Goal: Navigation & Orientation: Find specific page/section

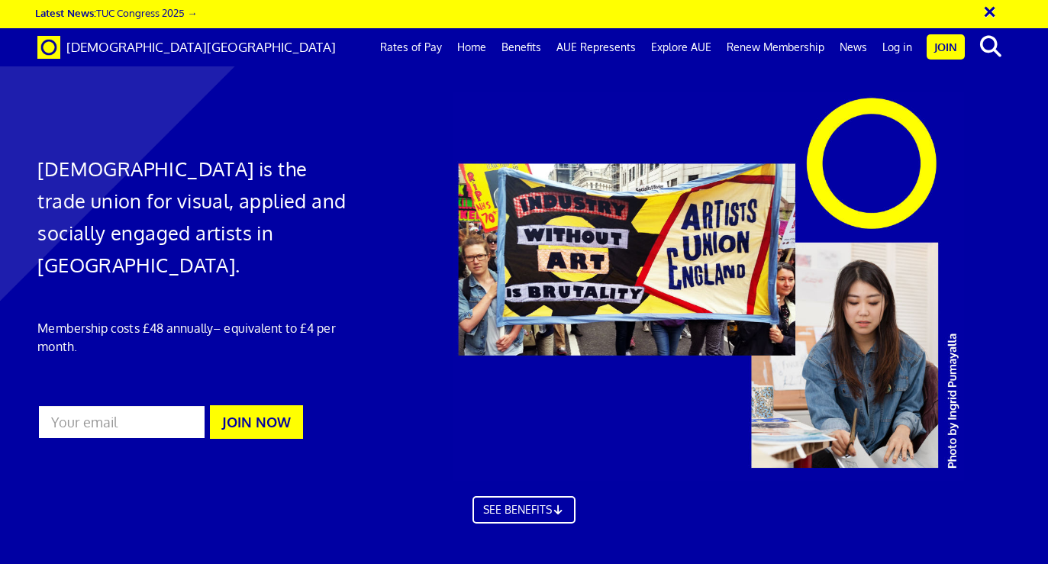
scroll to position [0, 6]
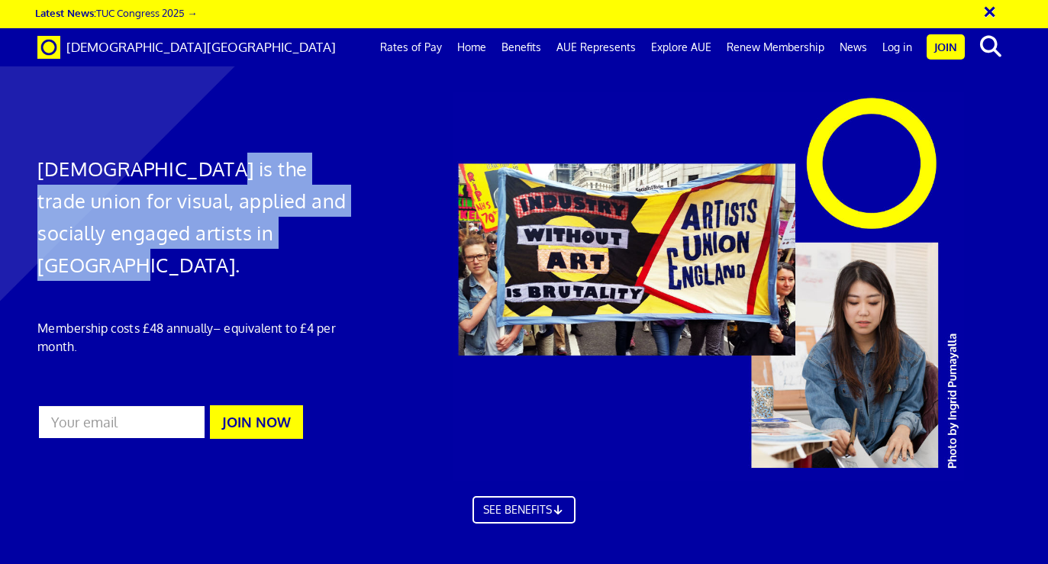
drag, startPoint x: 186, startPoint y: 165, endPoint x: 315, endPoint y: 237, distance: 147.6
click at [316, 238] on h1 "[DEMOGRAPHIC_DATA] is the trade union for visual, applied and socially engaged …" at bounding box center [191, 217] width 309 height 128
click at [315, 237] on h1 "[DEMOGRAPHIC_DATA] is the trade union for visual, applied and socially engaged …" at bounding box center [191, 217] width 309 height 128
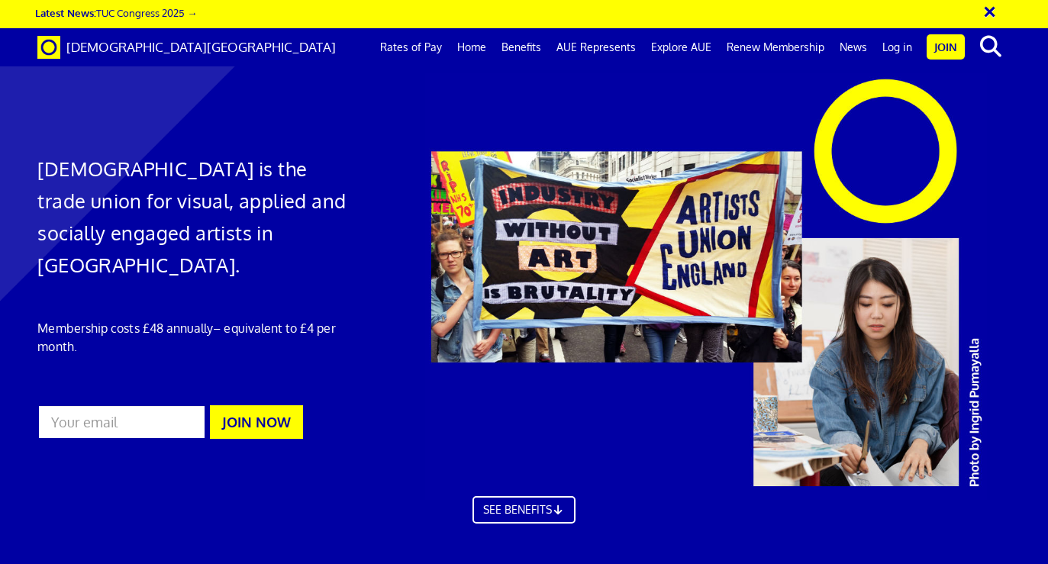
scroll to position [702, 0]
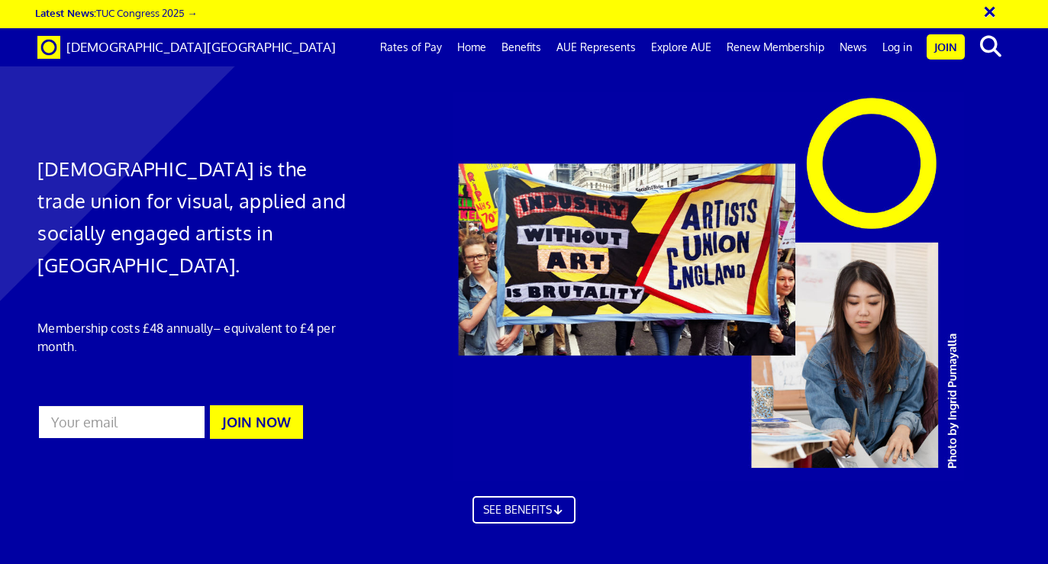
drag, startPoint x: 662, startPoint y: 304, endPoint x: 779, endPoint y: 318, distance: 117.7
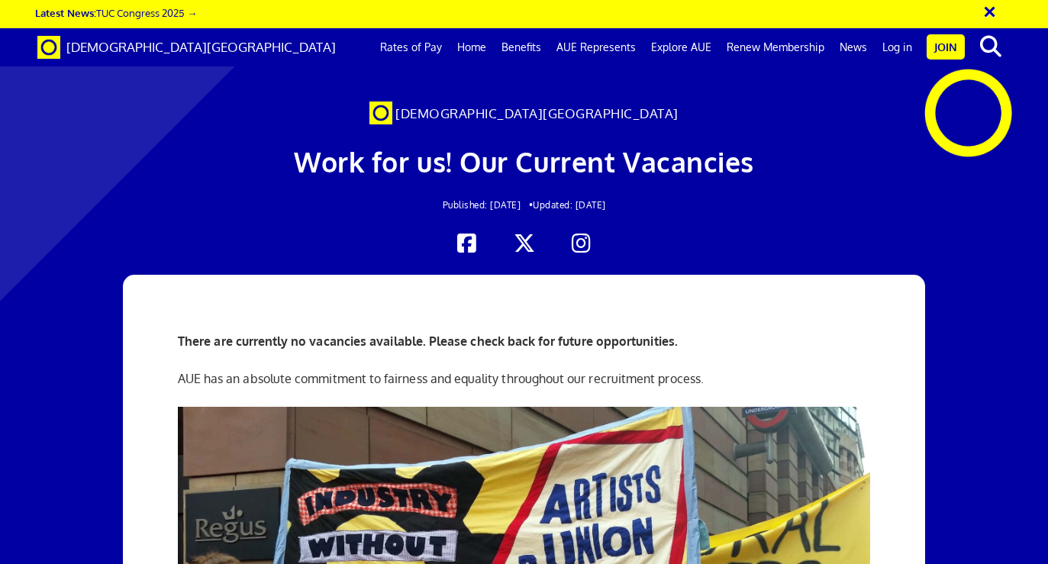
scroll to position [280, 0]
